Goal: Find contact information: Find contact information

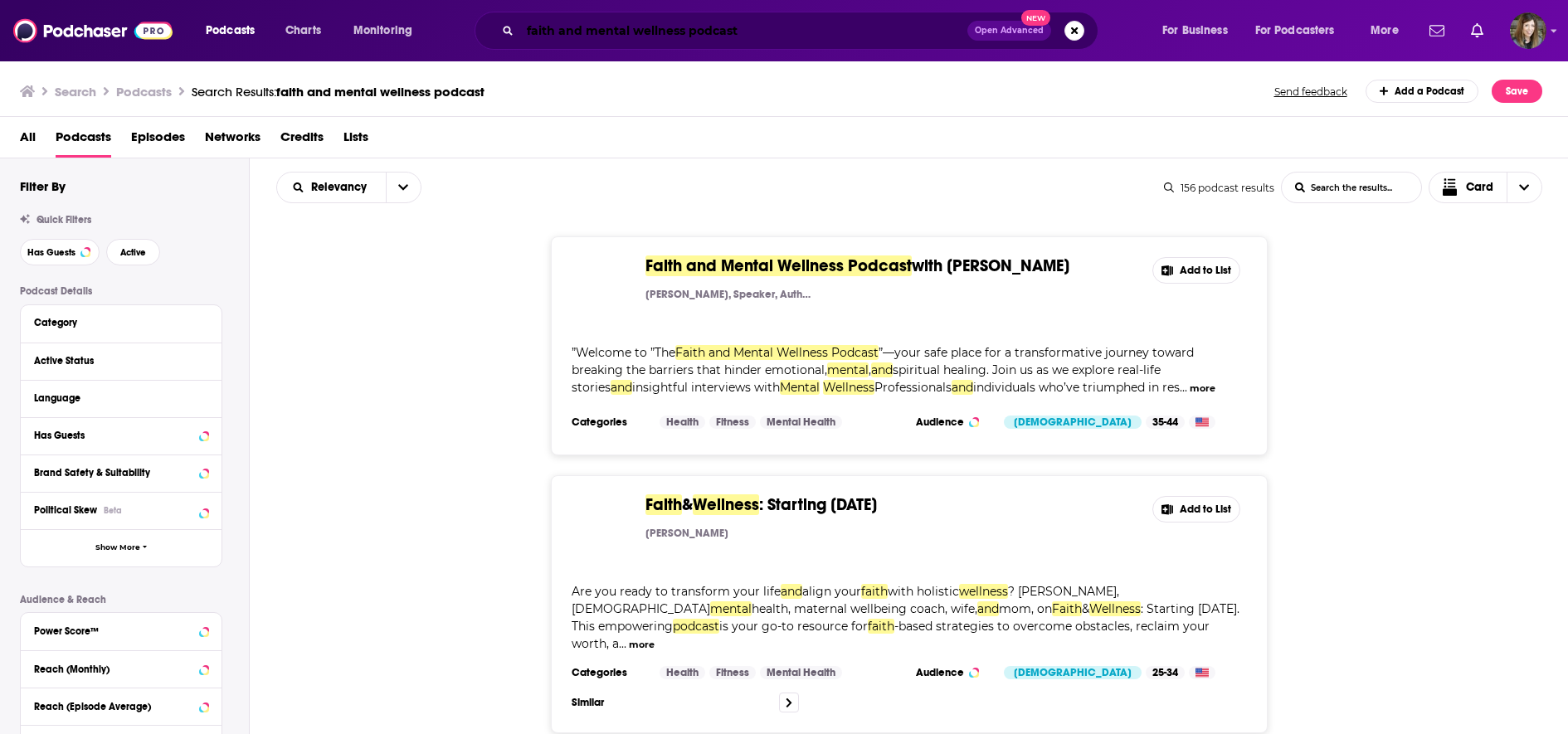
click at [740, 25] on input "faith and mental wellness podcast" at bounding box center [744, 31] width 447 height 26
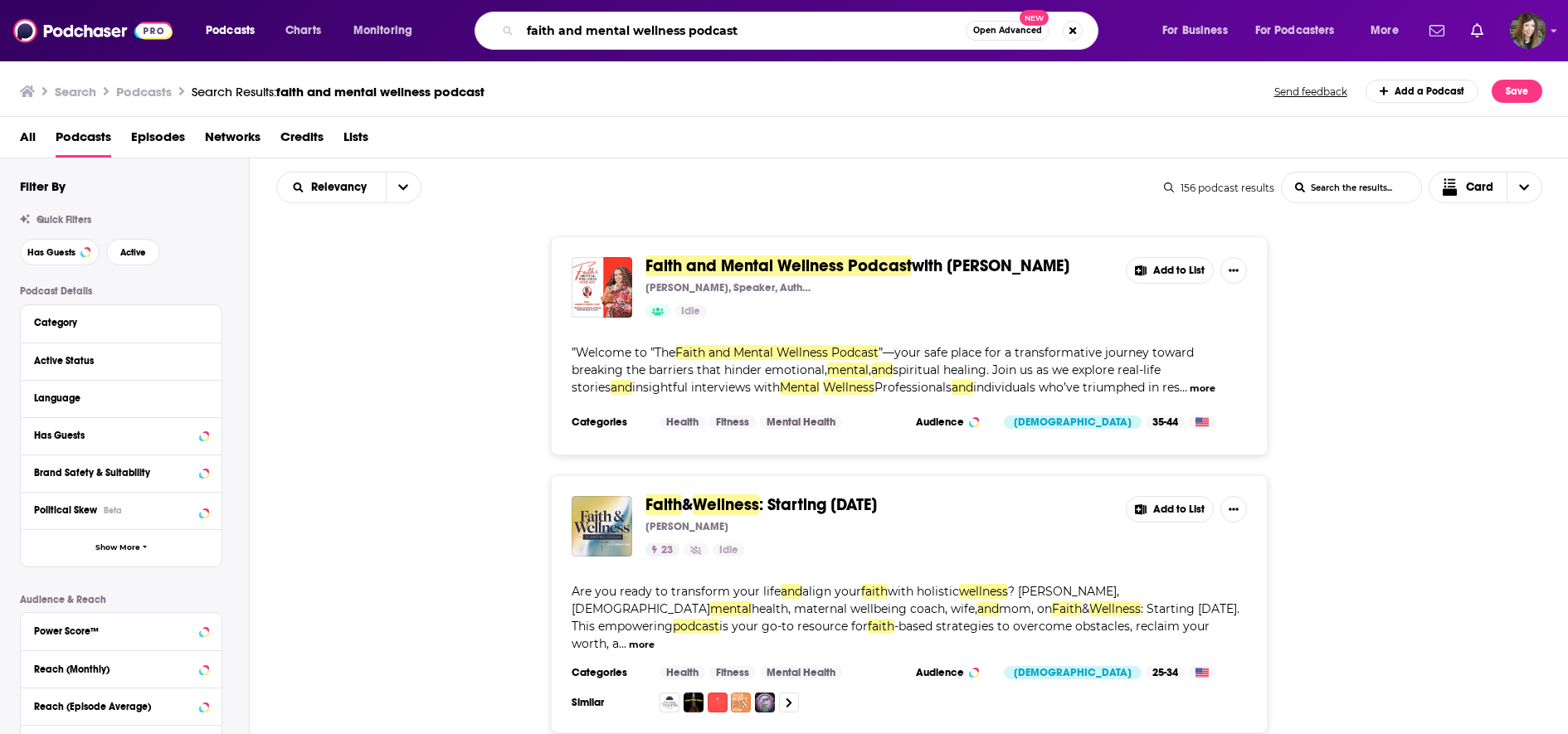
click at [740, 25] on input "faith and mental wellness podcast" at bounding box center [743, 31] width 446 height 26
type input "m"
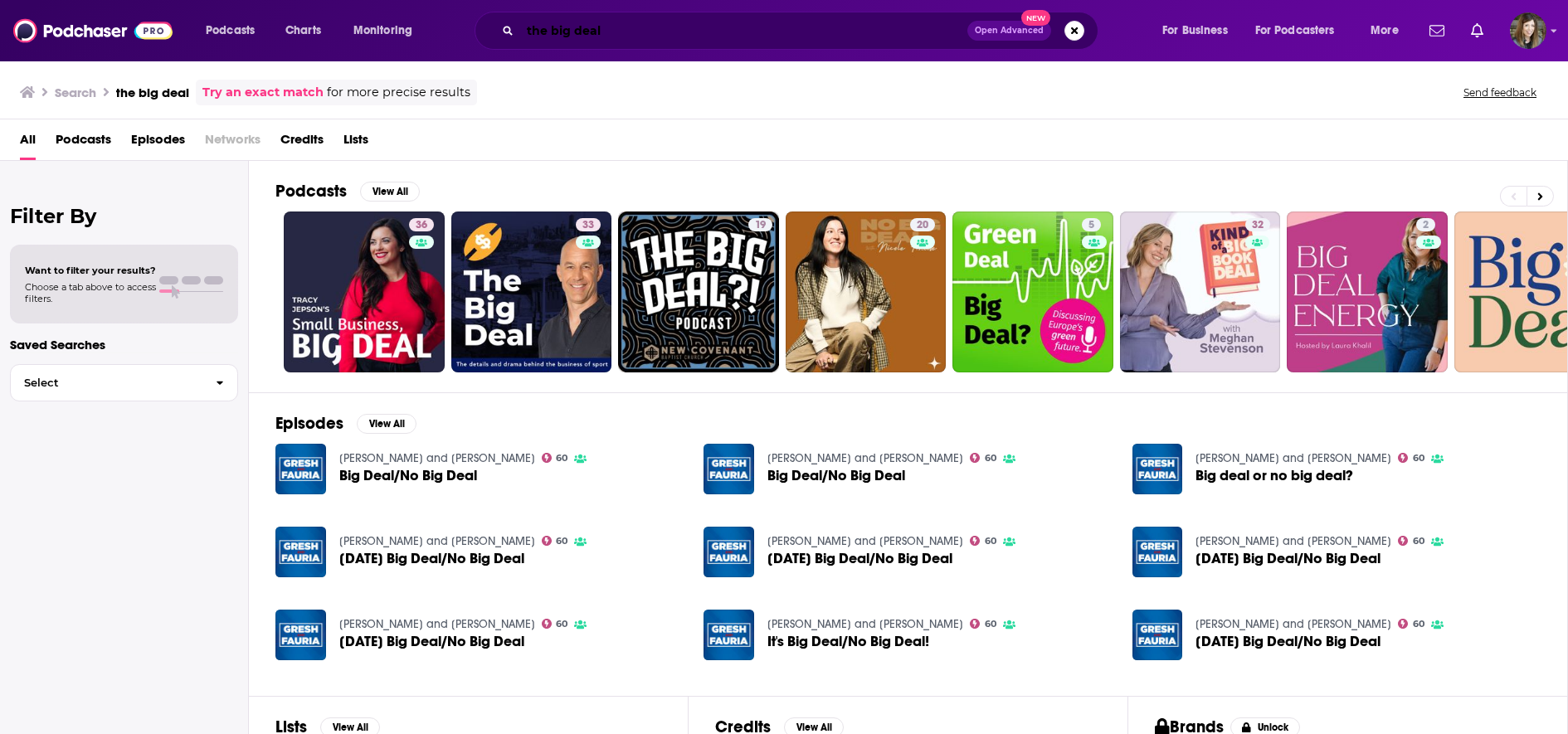
click at [545, 29] on input "the big deal" at bounding box center [744, 31] width 447 height 26
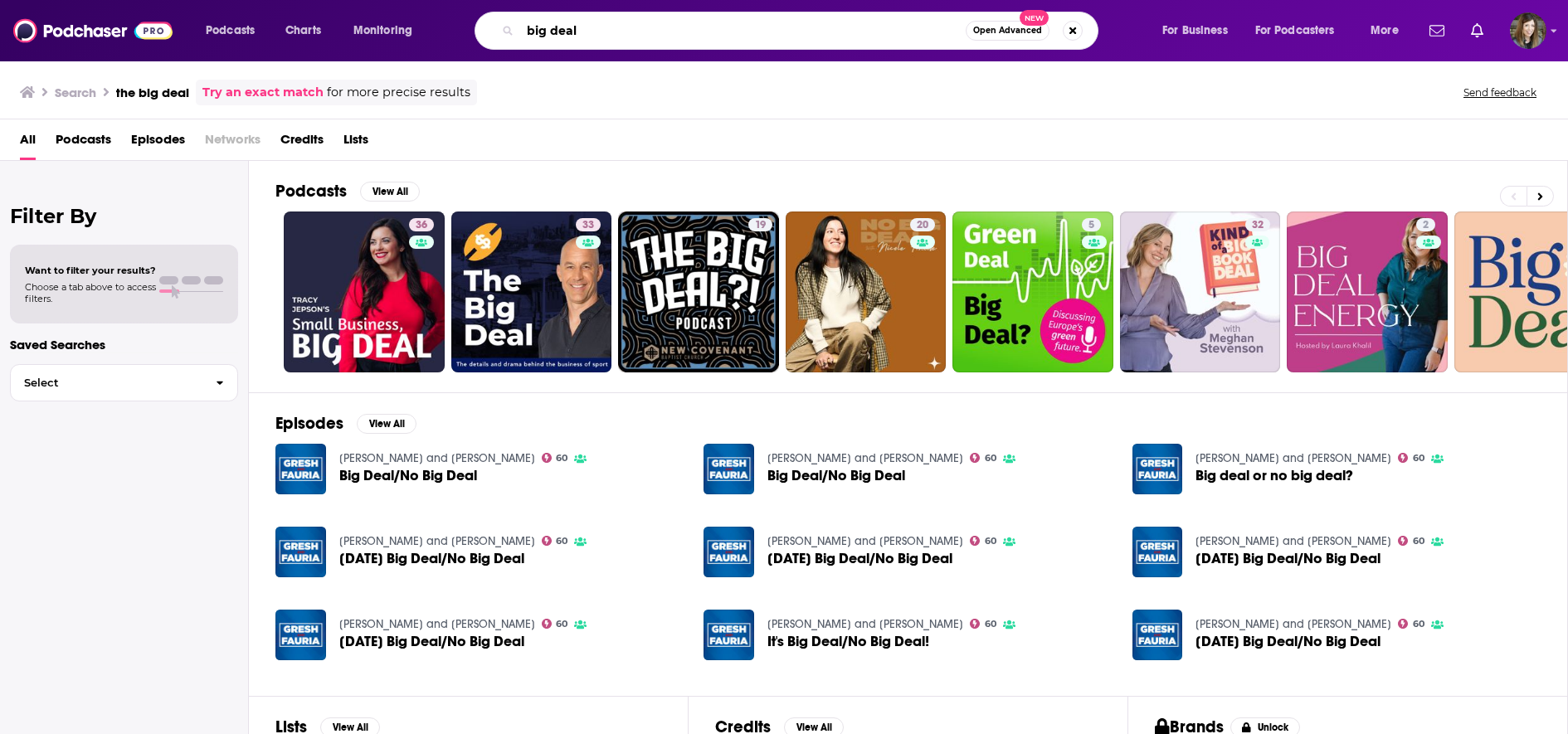
type input "big deal"
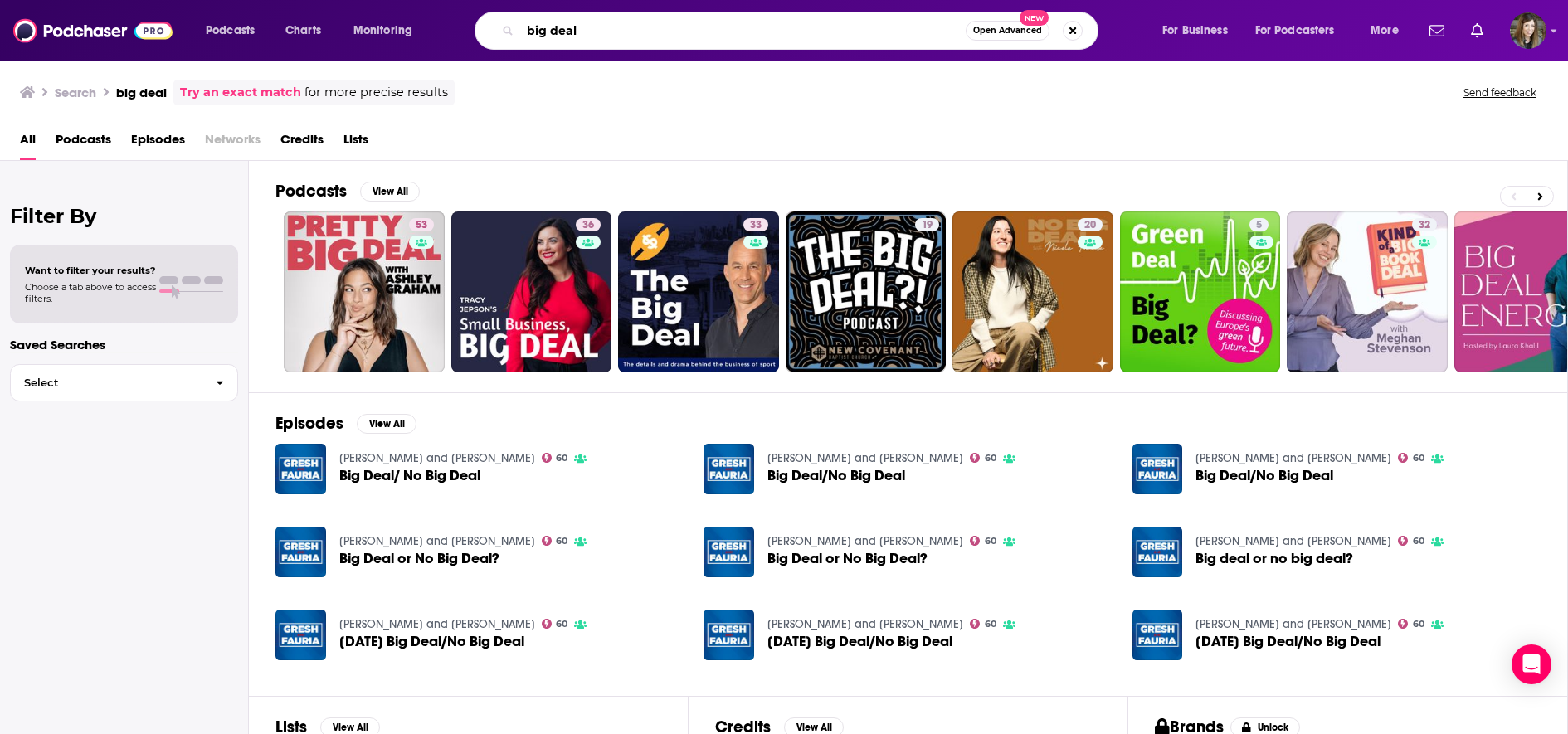
click at [617, 39] on input "big deal" at bounding box center [743, 31] width 446 height 26
type input "[PERSON_NAME]"
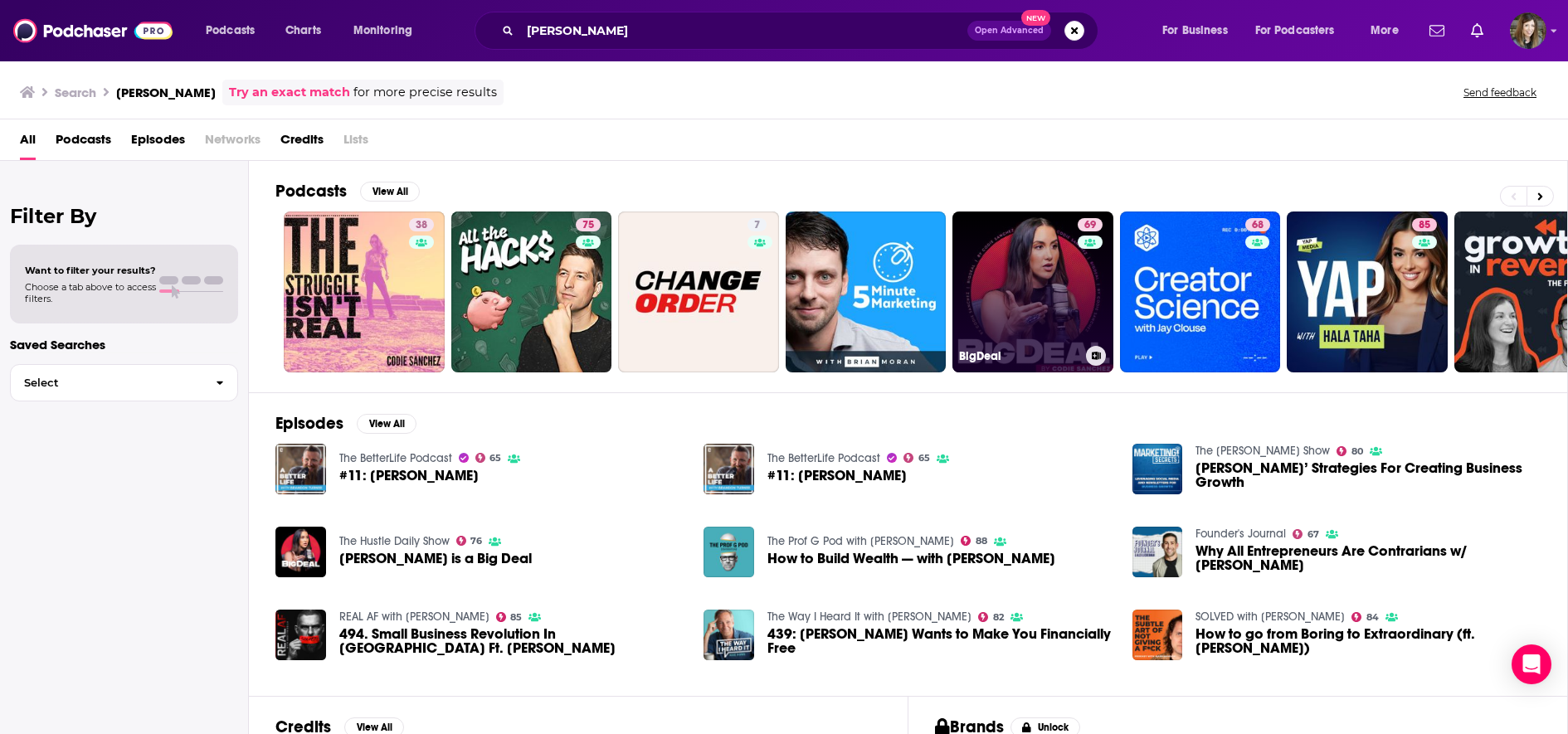
click at [1070, 299] on link "69 BigDeal" at bounding box center [1033, 292] width 161 height 161
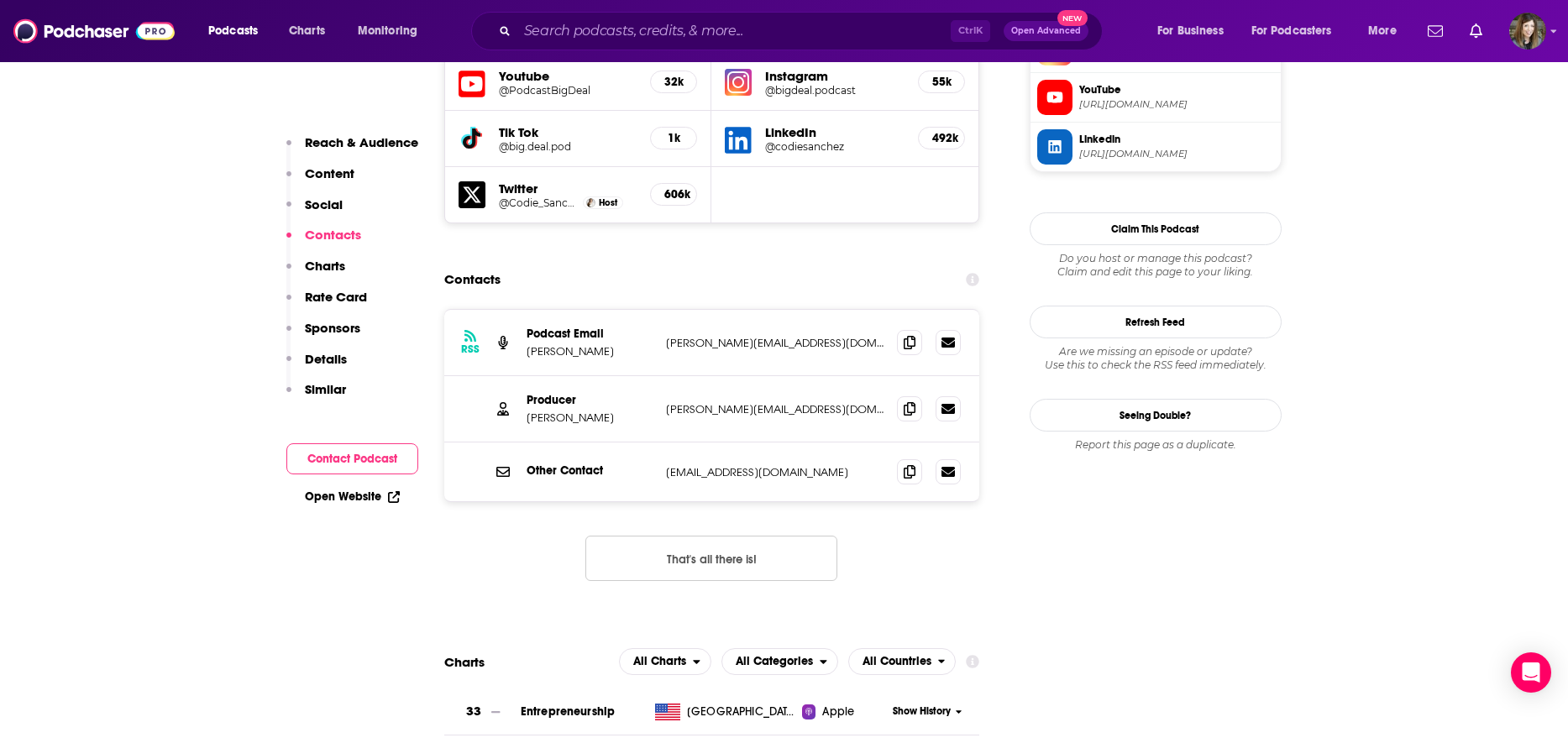
scroll to position [1511, 0]
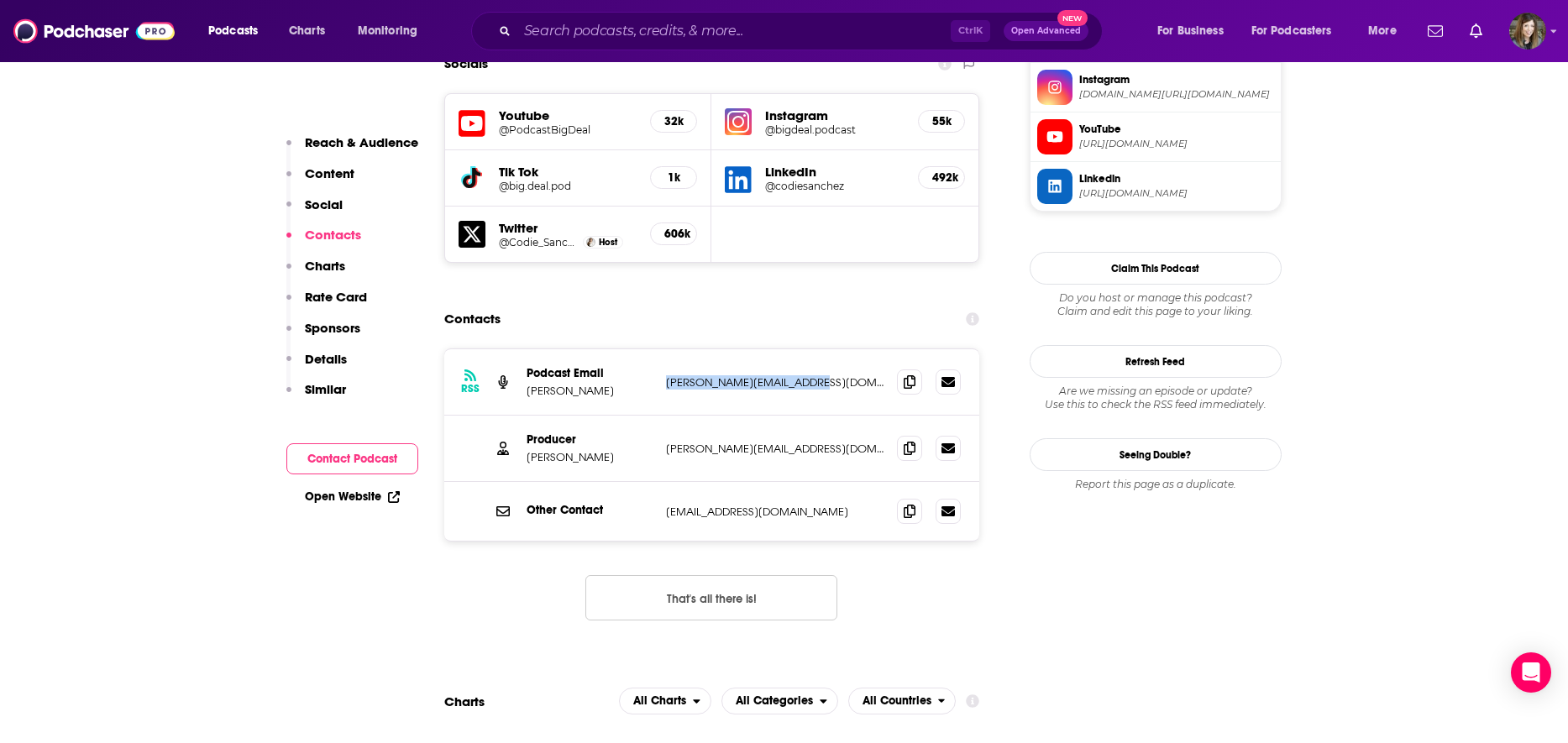
drag, startPoint x: 810, startPoint y: 281, endPoint x: 667, endPoint y: 283, distance: 143.0
click at [667, 375] on p "[PERSON_NAME][EMAIL_ADDRESS][DOMAIN_NAME]" at bounding box center [775, 382] width 218 height 15
drag, startPoint x: 667, startPoint y: 283, endPoint x: 675, endPoint y: 278, distance: 9.4
copy p "[PERSON_NAME][EMAIL_ADDRESS][DOMAIN_NAME]"
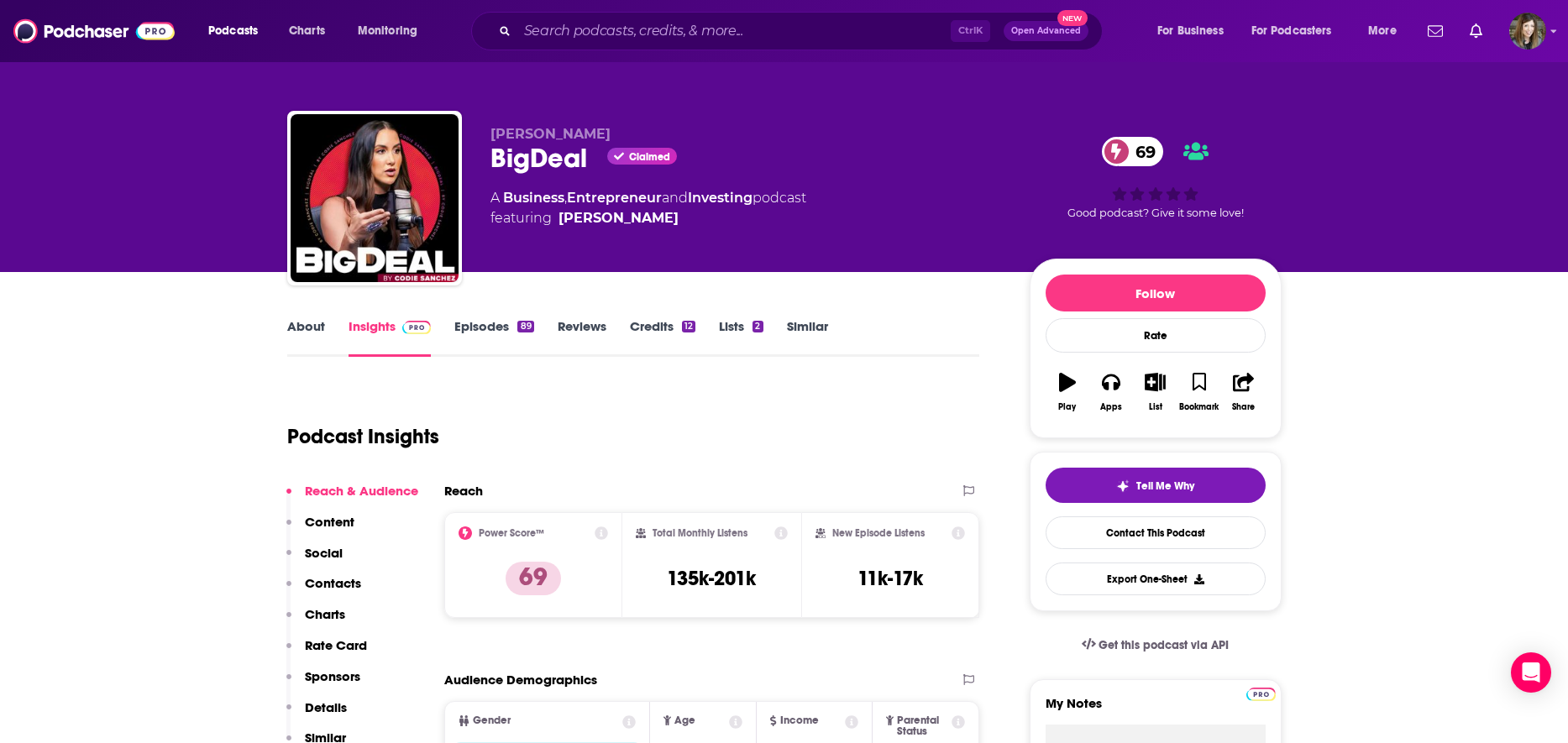
scroll to position [0, 0]
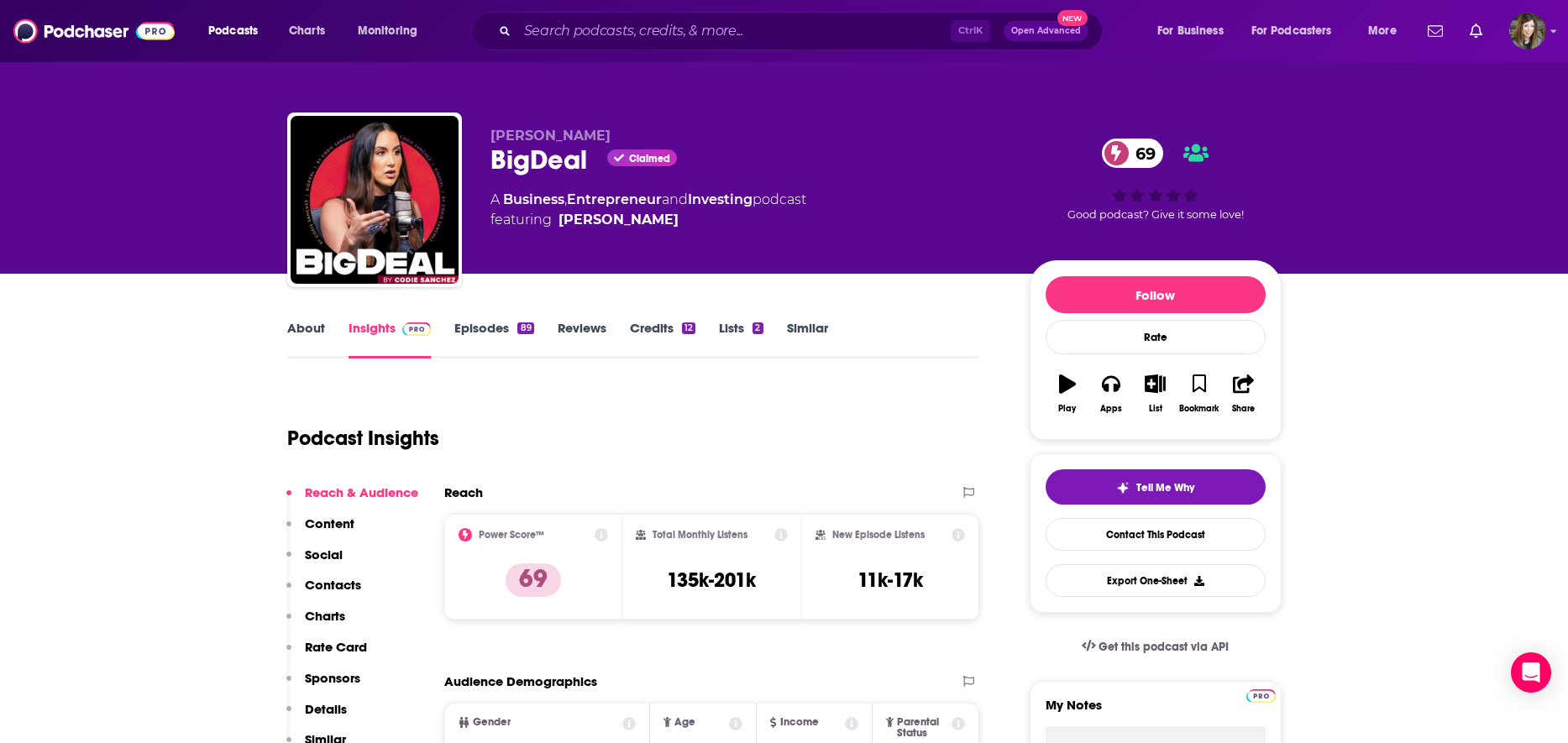
click at [297, 332] on link "About" at bounding box center [306, 338] width 38 height 39
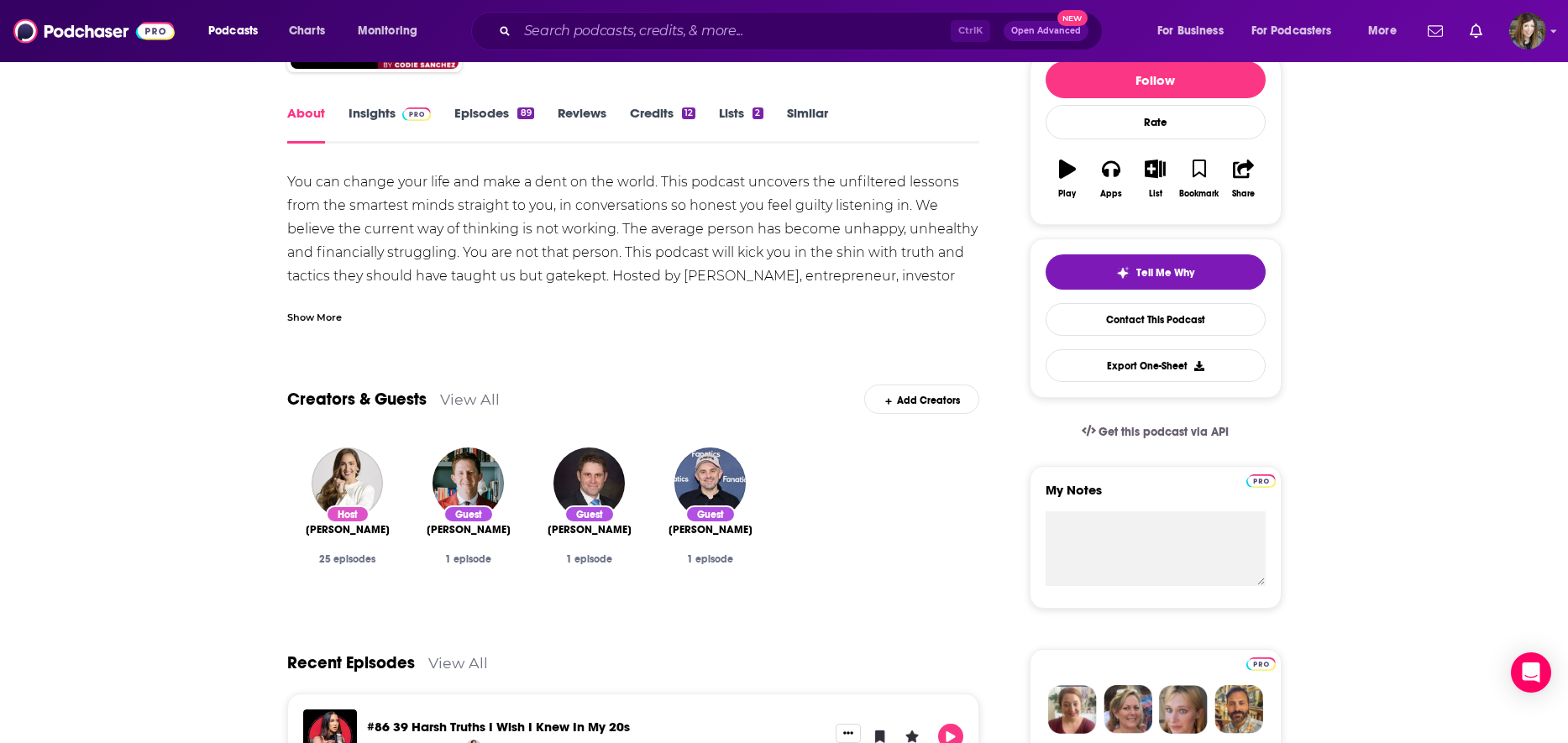
scroll to position [252, 0]
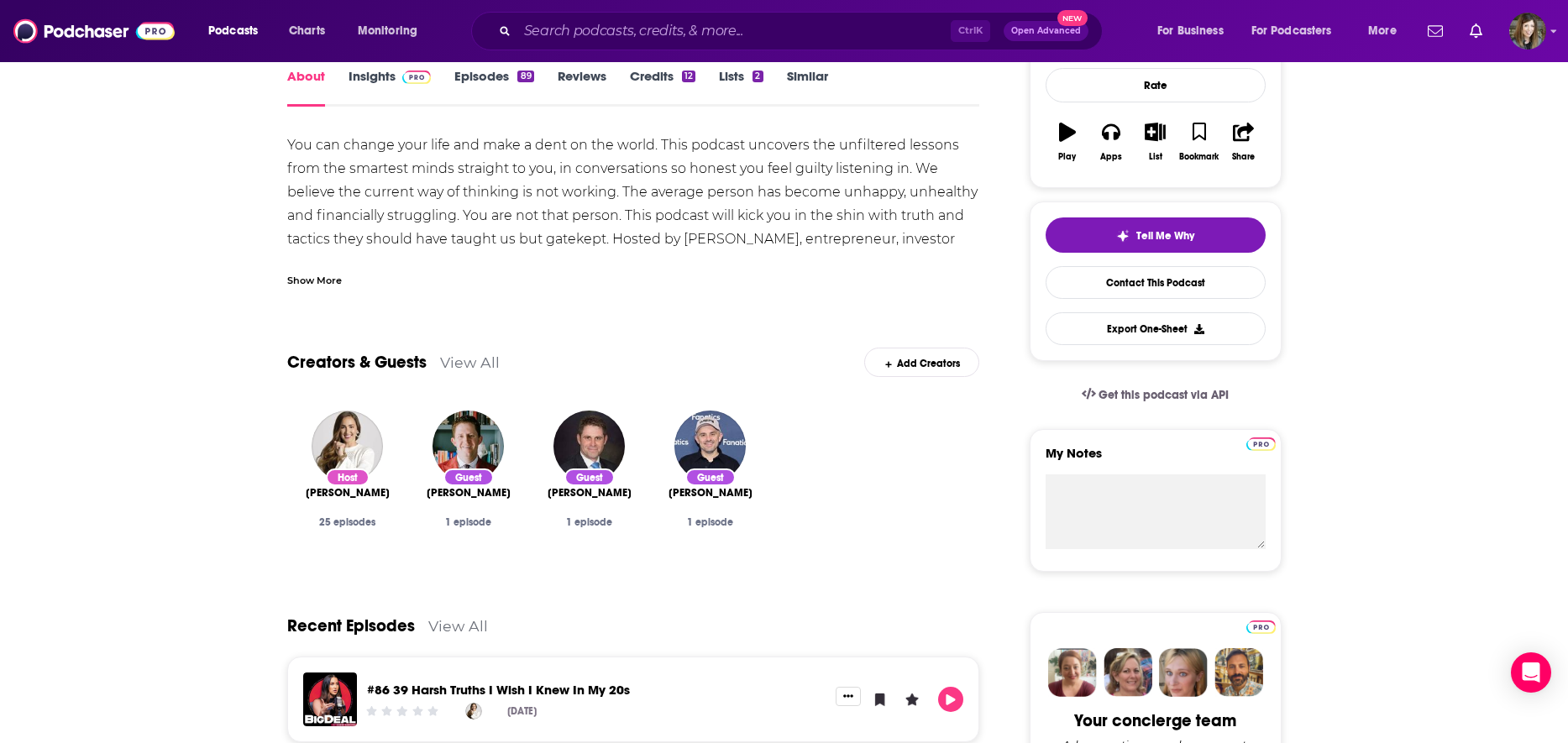
click at [303, 277] on div "Show More" at bounding box center [314, 279] width 55 height 16
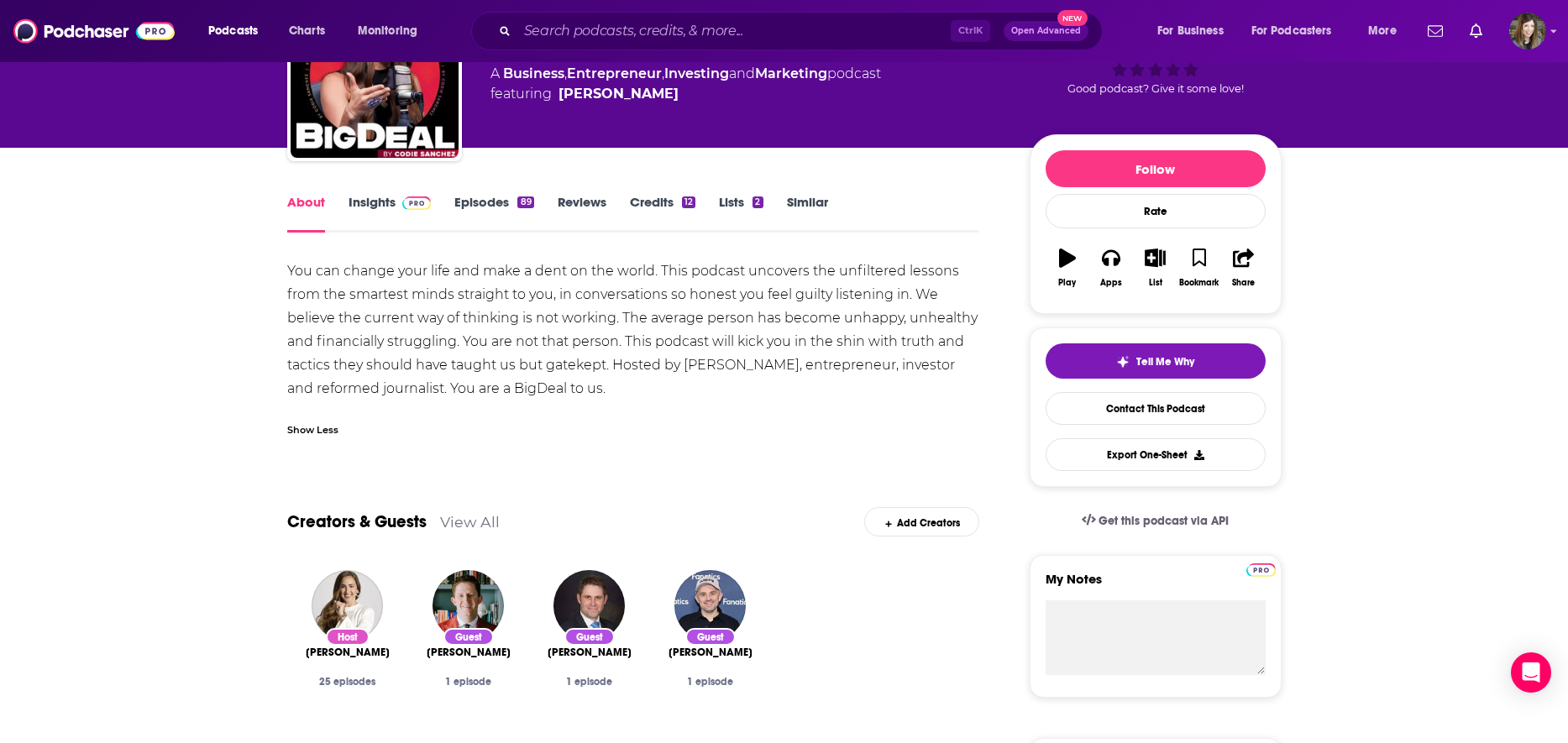
scroll to position [0, 0]
